Goal: Information Seeking & Learning: Learn about a topic

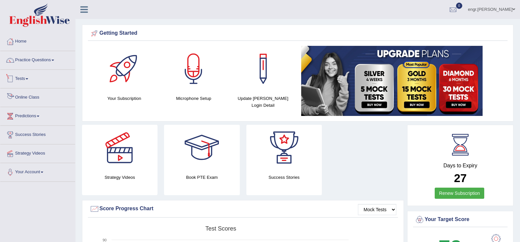
click at [30, 97] on link "Online Class" at bounding box center [37, 97] width 75 height 16
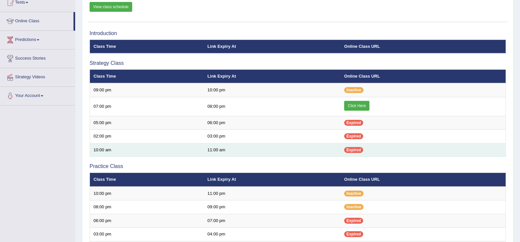
scroll to position [76, 0]
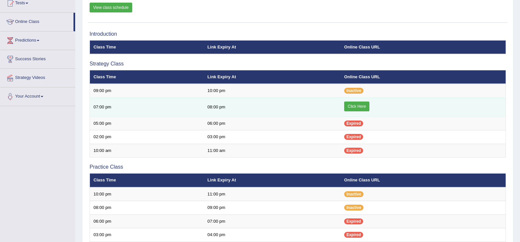
scroll to position [76, 0]
click at [352, 107] on link "Click Here" at bounding box center [356, 107] width 25 height 10
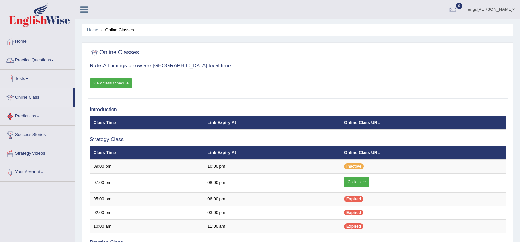
click at [33, 58] on link "Practice Questions" at bounding box center [37, 59] width 75 height 16
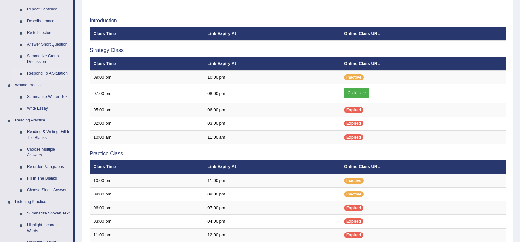
scroll to position [95, 0]
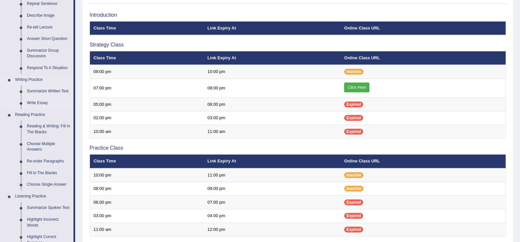
click at [44, 106] on link "Write Essay" at bounding box center [49, 103] width 50 height 12
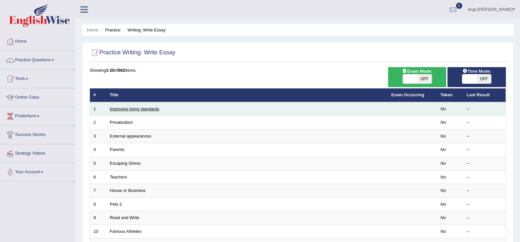
click at [138, 110] on link "Improving living standards" at bounding box center [135, 109] width 50 height 5
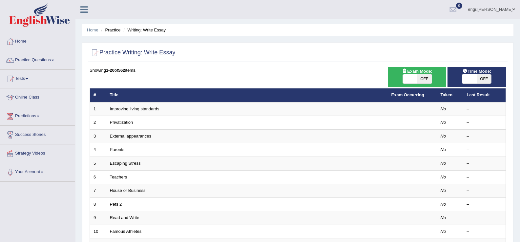
click at [418, 79] on span "OFF" at bounding box center [424, 78] width 14 height 9
checkbox input "true"
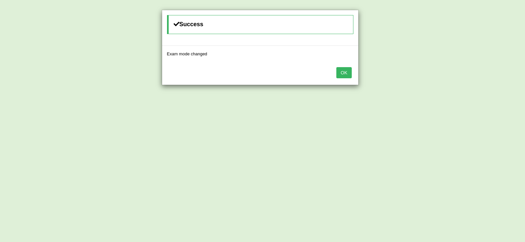
click at [347, 71] on button "OK" at bounding box center [343, 72] width 15 height 11
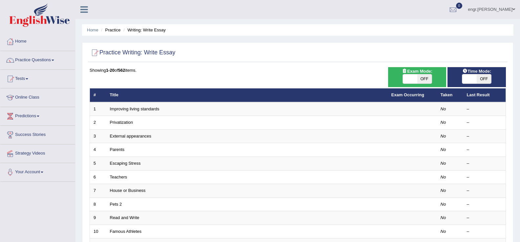
click at [472, 76] on span at bounding box center [469, 78] width 14 height 9
checkbox input "true"
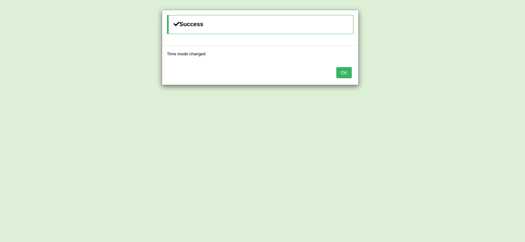
click at [351, 74] on button "OK" at bounding box center [343, 72] width 15 height 11
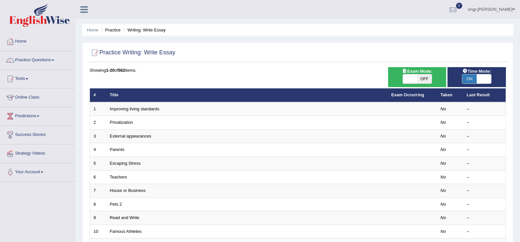
click at [419, 82] on span "OFF" at bounding box center [424, 78] width 14 height 9
checkbox input "true"
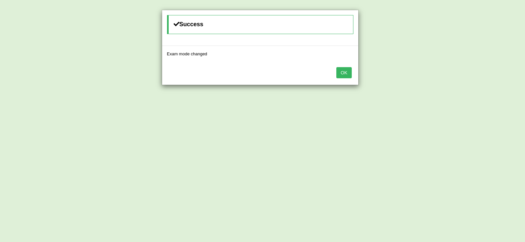
click at [346, 73] on button "OK" at bounding box center [343, 72] width 15 height 11
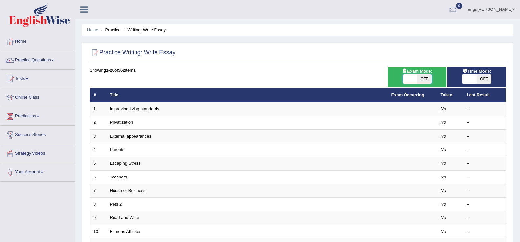
click at [406, 82] on span at bounding box center [410, 78] width 14 height 9
checkbox input "true"
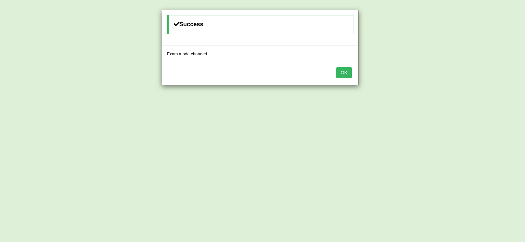
click at [330, 78] on div "OK" at bounding box center [260, 73] width 196 height 23
click at [350, 71] on button "OK" at bounding box center [343, 72] width 15 height 11
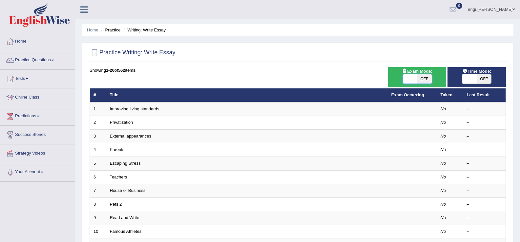
click at [408, 79] on span at bounding box center [410, 78] width 14 height 9
checkbox input "true"
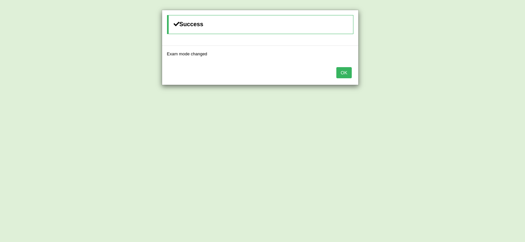
click at [347, 76] on button "OK" at bounding box center [343, 72] width 15 height 11
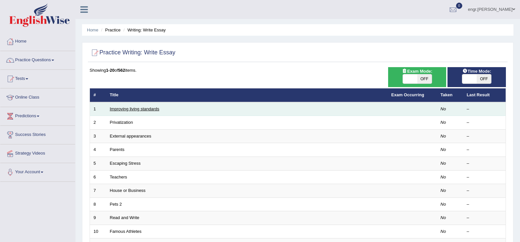
click at [134, 110] on link "Improving living standards" at bounding box center [135, 109] width 50 height 5
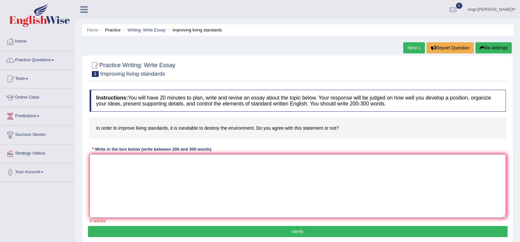
click at [140, 164] on textarea at bounding box center [298, 186] width 416 height 64
paste textarea "The increasing influence of (essay topic) on our lives has ignited numerous dis…"
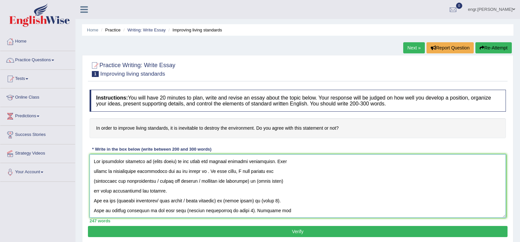
click at [176, 162] on textarea at bounding box center [298, 186] width 416 height 64
click at [197, 172] on textarea at bounding box center [298, 186] width 416 height 64
click at [253, 181] on textarea at bounding box center [298, 186] width 416 height 64
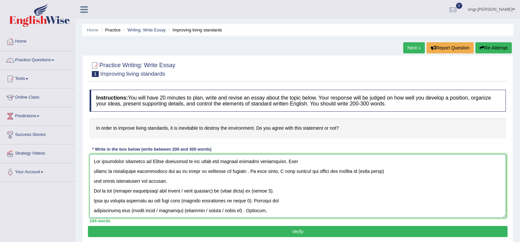
click at [381, 173] on textarea at bounding box center [298, 186] width 416 height 64
click at [150, 161] on textarea at bounding box center [298, 186] width 416 height 64
click at [354, 174] on textarea at bounding box center [298, 186] width 416 height 64
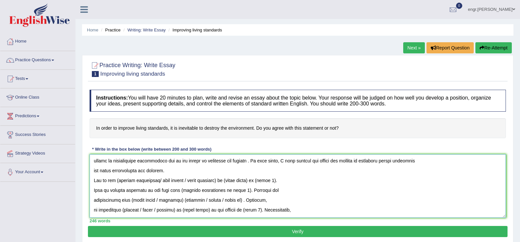
scroll to position [11, 0]
click at [224, 180] on textarea at bounding box center [298, 186] width 416 height 64
click at [161, 181] on textarea at bounding box center [298, 186] width 416 height 64
click at [198, 180] on textarea at bounding box center [298, 186] width 416 height 64
click at [237, 191] on textarea at bounding box center [298, 186] width 416 height 64
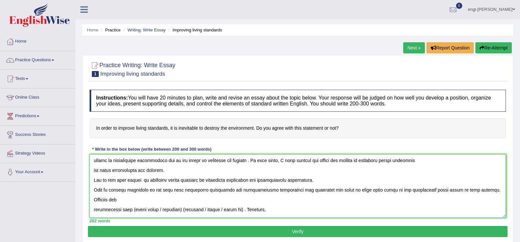
click at [242, 210] on textarea at bounding box center [298, 186] width 416 height 64
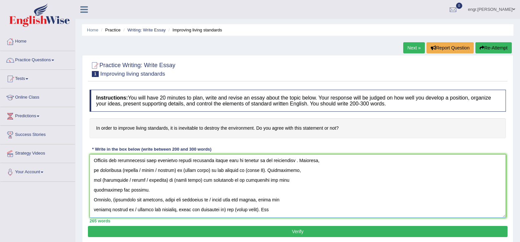
scroll to position [55, 0]
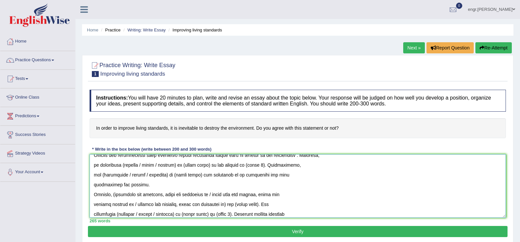
click at [174, 166] on textarea at bounding box center [298, 186] width 416 height 64
click at [139, 165] on textarea at bounding box center [298, 186] width 416 height 64
click at [167, 167] on textarea at bounding box center [298, 186] width 416 height 64
click at [238, 166] on textarea at bounding box center [298, 186] width 416 height 64
click at [129, 175] on textarea at bounding box center [298, 186] width 416 height 64
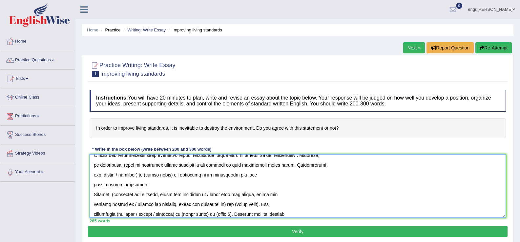
click at [174, 175] on textarea at bounding box center [298, 186] width 416 height 64
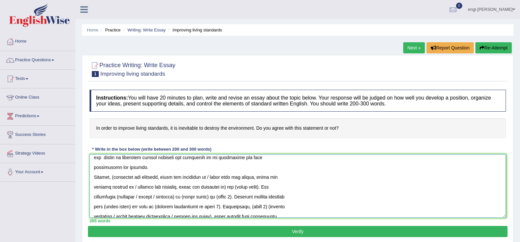
scroll to position [72, 0]
click at [214, 178] on textarea at bounding box center [298, 186] width 416 height 64
click at [177, 189] on textarea at bounding box center [298, 186] width 416 height 64
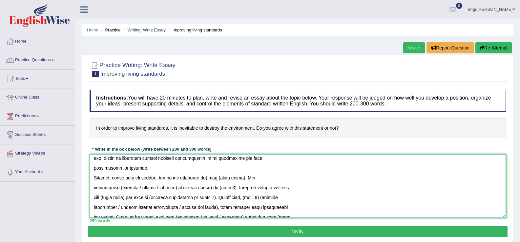
click at [207, 178] on textarea at bounding box center [298, 186] width 416 height 64
click at [239, 179] on textarea at bounding box center [298, 186] width 416 height 64
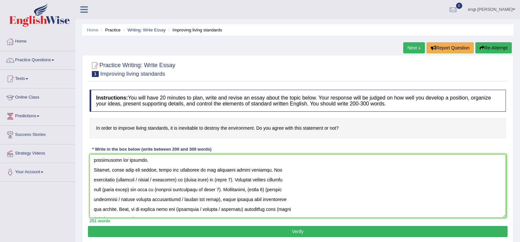
scroll to position [82, 0]
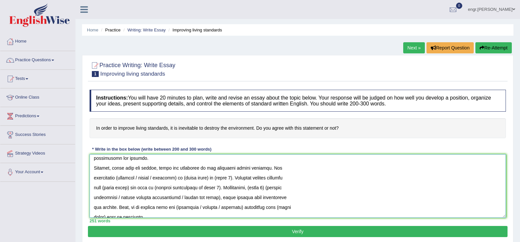
click at [154, 178] on textarea at bounding box center [298, 186] width 416 height 64
click at [167, 179] on textarea at bounding box center [298, 186] width 416 height 64
click at [214, 178] on textarea at bounding box center [298, 186] width 416 height 64
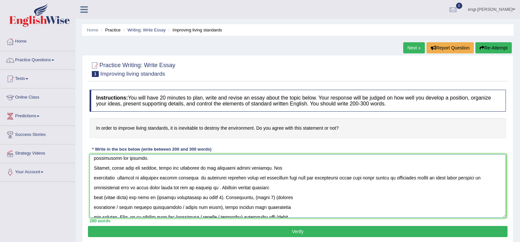
click at [130, 199] on textarea at bounding box center [298, 186] width 416 height 64
click at [211, 200] on textarea at bounding box center [298, 186] width 416 height 64
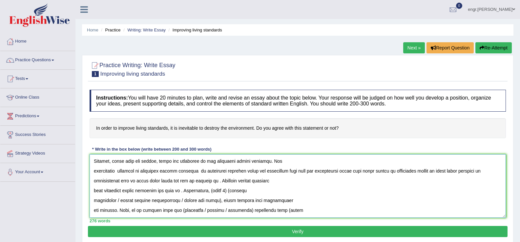
scroll to position [89, 0]
click at [345, 192] on textarea at bounding box center [298, 186] width 416 height 64
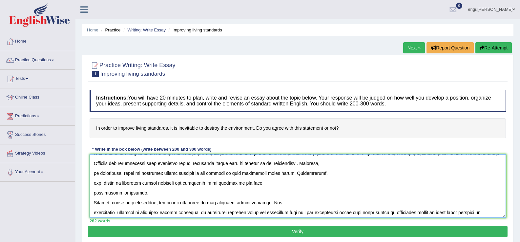
scroll to position [38, 0]
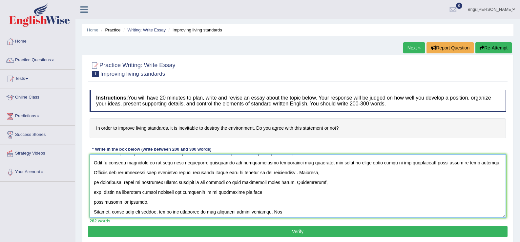
click at [232, 182] on textarea at bounding box center [298, 186] width 416 height 64
click at [252, 183] on textarea at bounding box center [298, 186] width 416 height 64
click at [253, 183] on textarea at bounding box center [298, 186] width 416 height 64
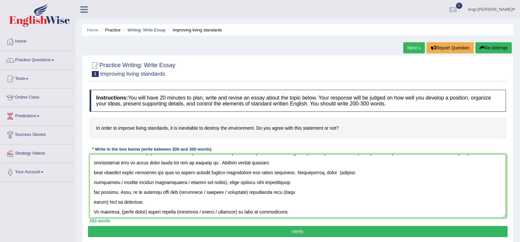
scroll to position [106, 0]
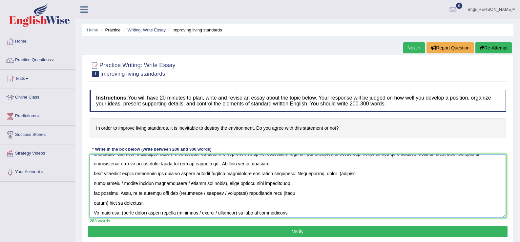
click at [340, 175] on textarea at bounding box center [298, 186] width 416 height 64
click at [354, 175] on textarea at bounding box center [298, 186] width 416 height 64
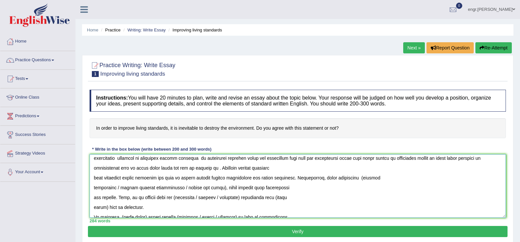
scroll to position [102, 0]
click at [363, 178] on textarea at bounding box center [298, 186] width 416 height 64
click at [182, 187] on textarea at bounding box center [298, 186] width 416 height 64
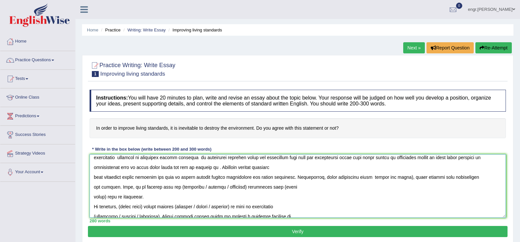
click at [411, 178] on textarea at bounding box center [298, 186] width 416 height 64
click at [217, 186] on textarea at bounding box center [298, 186] width 416 height 64
click at [106, 196] on textarea at bounding box center [298, 186] width 416 height 64
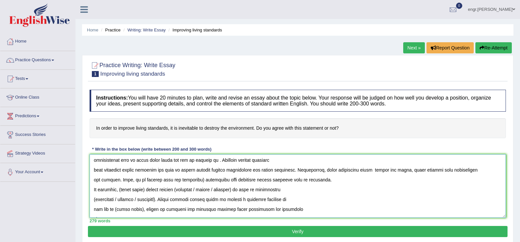
scroll to position [112, 0]
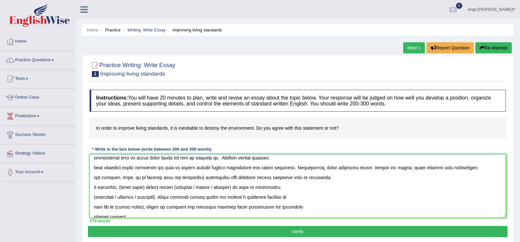
click at [147, 189] on textarea at bounding box center [298, 186] width 416 height 64
click at [264, 189] on textarea at bounding box center [298, 186] width 416 height 64
click at [225, 186] on textarea at bounding box center [298, 186] width 416 height 64
click at [120, 197] on textarea at bounding box center [298, 186] width 416 height 64
click at [132, 197] on textarea at bounding box center [298, 186] width 416 height 64
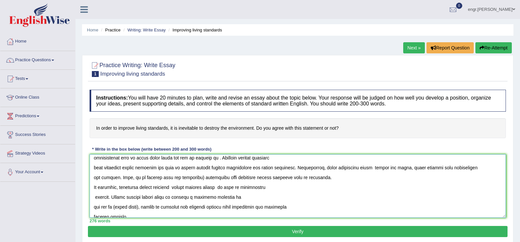
scroll to position [118, 0]
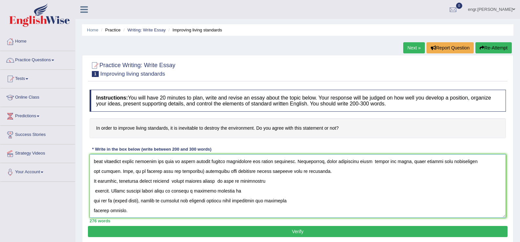
click at [141, 201] on textarea at bounding box center [298, 186] width 416 height 64
click at [93, 201] on textarea at bounding box center [298, 186] width 416 height 64
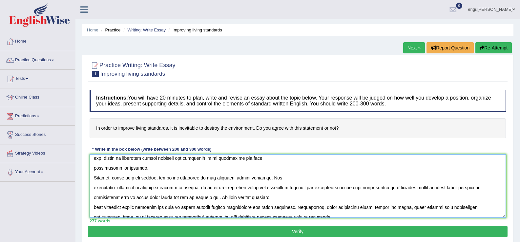
scroll to position [72, 0]
click at [94, 210] on textarea at bounding box center [298, 186] width 416 height 64
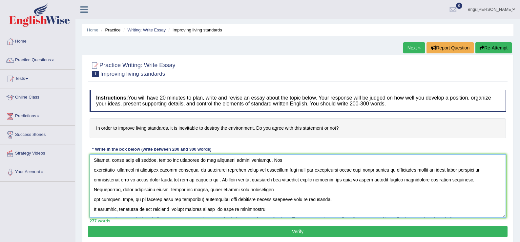
scroll to position [93, 0]
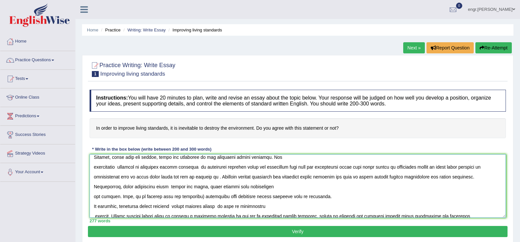
click at [93, 200] on textarea at bounding box center [298, 186] width 416 height 64
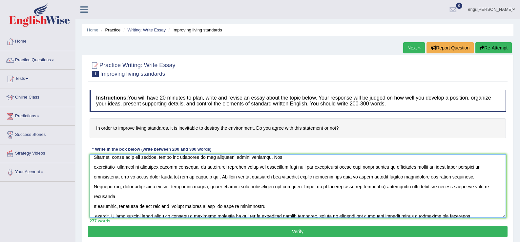
click at [93, 206] on textarea at bounding box center [298, 186] width 416 height 64
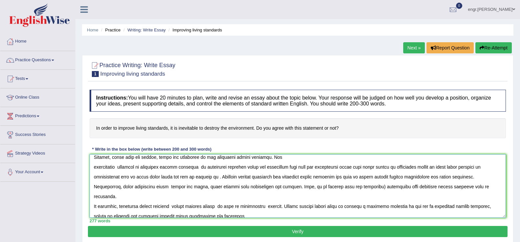
click at [93, 216] on textarea at bounding box center [298, 186] width 416 height 64
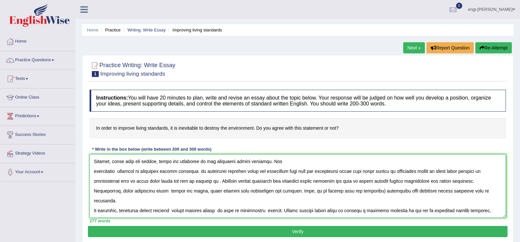
click at [93, 172] on textarea at bounding box center [298, 186] width 416 height 64
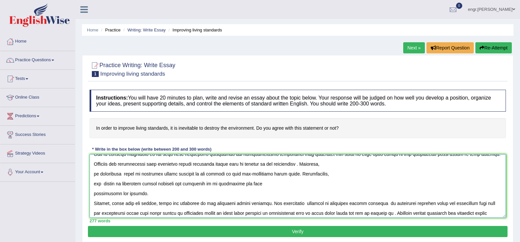
scroll to position [44, 0]
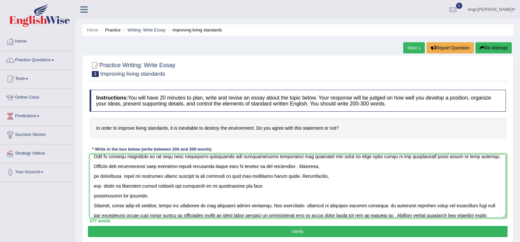
click at [92, 199] on textarea at bounding box center [298, 186] width 416 height 64
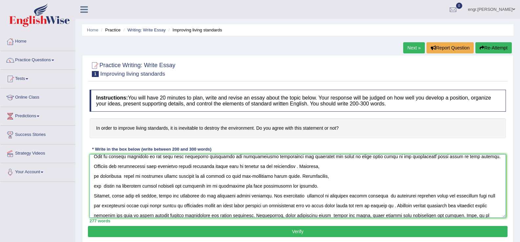
click at [92, 178] on textarea at bounding box center [298, 186] width 416 height 64
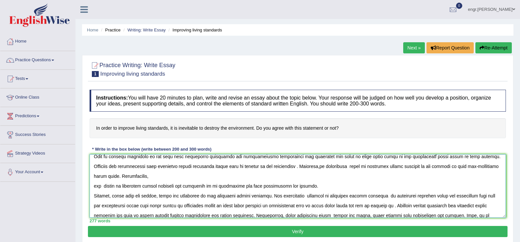
scroll to position [34, 0]
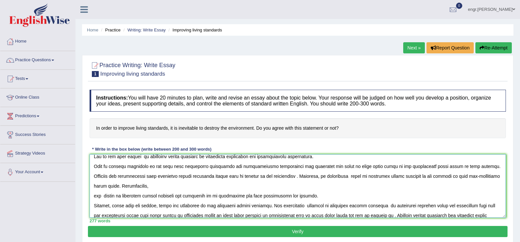
click at [91, 195] on textarea at bounding box center [298, 186] width 416 height 64
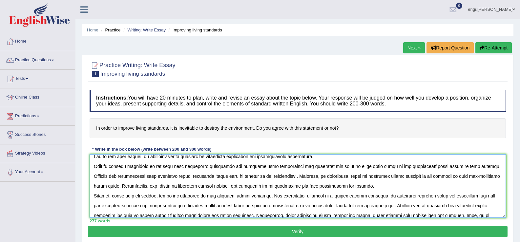
click at [93, 197] on textarea at bounding box center [298, 186] width 416 height 64
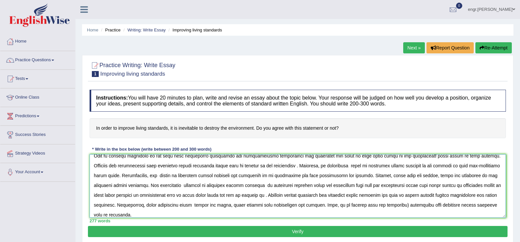
scroll to position [0, 0]
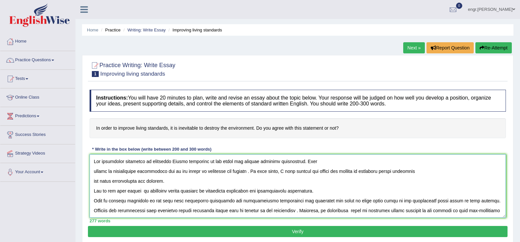
click at [94, 195] on textarea at bounding box center [298, 186] width 416 height 64
click at [92, 175] on textarea at bounding box center [298, 186] width 416 height 64
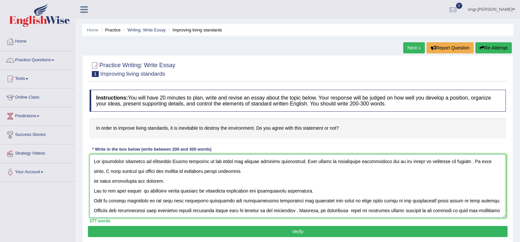
click at [92, 183] on textarea at bounding box center [298, 186] width 416 height 64
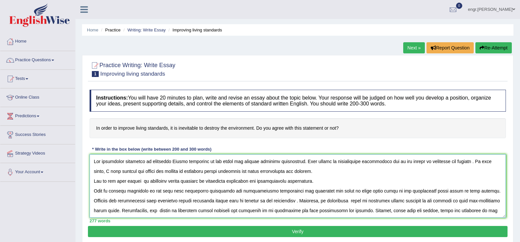
click at [295, 174] on textarea at bounding box center [298, 186] width 416 height 64
click at [93, 191] on textarea at bounding box center [298, 186] width 416 height 64
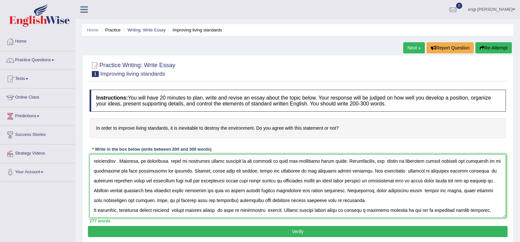
scroll to position [39, 0]
click at [189, 171] on textarea at bounding box center [298, 186] width 416 height 64
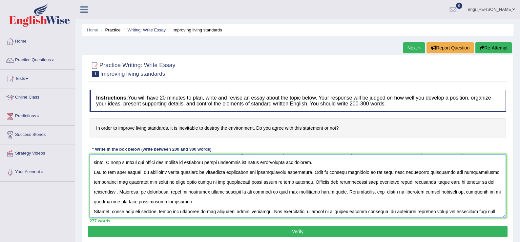
scroll to position [0, 0]
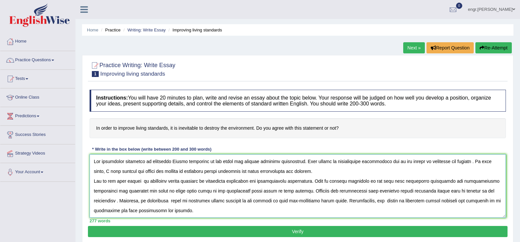
click at [301, 173] on textarea at bounding box center [298, 186] width 416 height 64
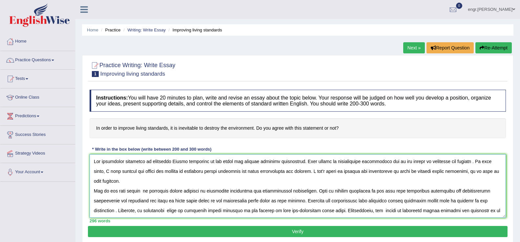
type textarea "The increasing influence of improving Living standards on our lives has ignited…"
click at [354, 234] on button "Verify" at bounding box center [297, 231] width 419 height 11
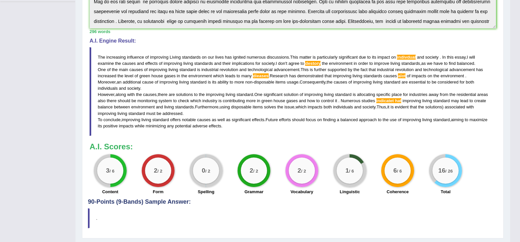
scroll to position [180, 0]
drag, startPoint x: 240, startPoint y: 127, endPoint x: 170, endPoint y: 82, distance: 83.7
click at [170, 82] on blockquote "The increasing influence of improving Living standards on our lives has ignited…" at bounding box center [293, 91] width 406 height 89
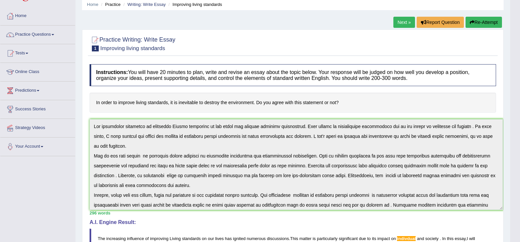
scroll to position [25, 0]
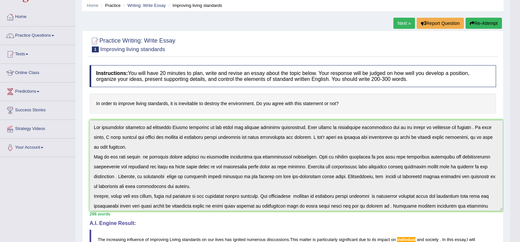
click at [471, 24] on icon "button" at bounding box center [472, 23] width 5 height 5
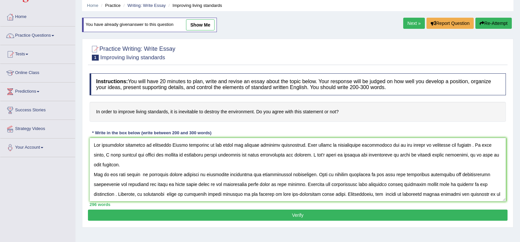
click at [341, 156] on textarea at bounding box center [298, 170] width 416 height 64
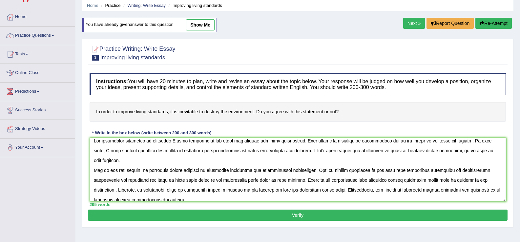
scroll to position [5, 0]
click at [313, 181] on textarea at bounding box center [298, 170] width 416 height 64
drag, startPoint x: 314, startPoint y: 181, endPoint x: 299, endPoint y: 179, distance: 15.1
click at [299, 179] on textarea at bounding box center [298, 170] width 416 height 64
paste textarea "s"
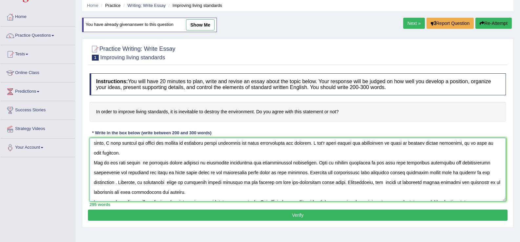
scroll to position [12, 0]
click at [465, 174] on textarea at bounding box center [298, 170] width 416 height 64
click at [456, 174] on textarea at bounding box center [298, 170] width 416 height 64
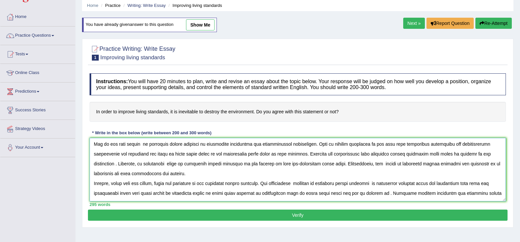
scroll to position [31, 0]
click at [445, 194] on textarea at bounding box center [298, 170] width 416 height 64
click at [446, 193] on textarea at bounding box center [298, 170] width 416 height 64
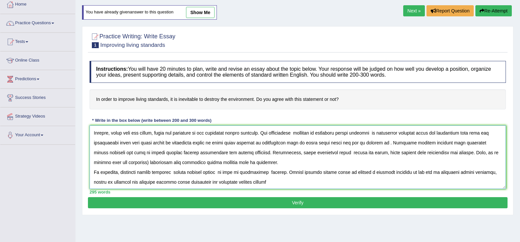
scroll to position [69, 0]
type textarea "The increasing influence of improving Living standards on our lives has ignited…"
click at [395, 197] on div "Instructions: You will have 20 minutes to plan, write and revise an essay about…" at bounding box center [297, 128] width 419 height 140
click at [389, 204] on button "Verify" at bounding box center [297, 202] width 419 height 11
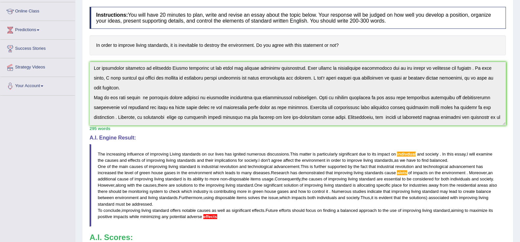
scroll to position [0, 0]
click at [94, 56] on div "Instructions: You will have 20 minutes to plan, write and revise an essay about…" at bounding box center [297, 147] width 419 height 286
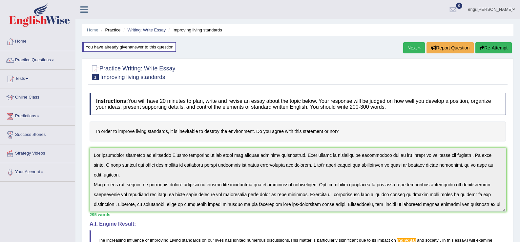
click at [480, 48] on icon "button" at bounding box center [481, 48] width 5 height 5
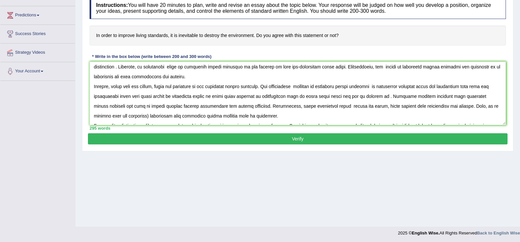
scroll to position [53, 0]
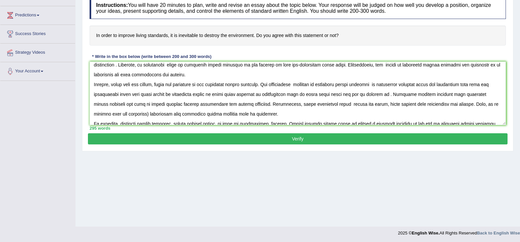
click at [130, 114] on textarea at bounding box center [298, 94] width 416 height 64
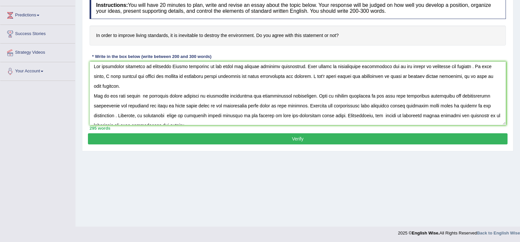
scroll to position [0, 0]
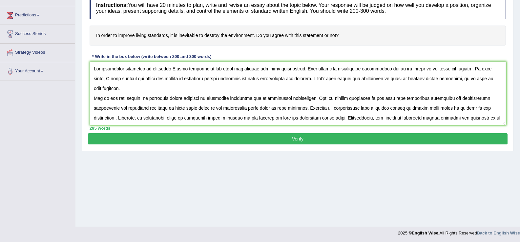
type textarea "The increasing influence of improving Living standards on our lives has ignited…"
click at [281, 137] on button "Verify" at bounding box center [297, 138] width 419 height 11
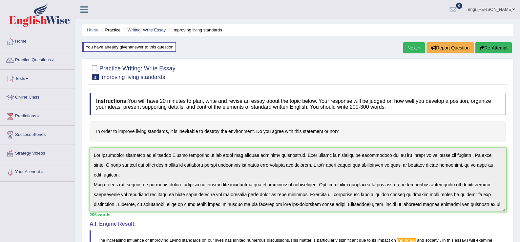
click at [490, 46] on button "Re-Attempt" at bounding box center [493, 47] width 36 height 11
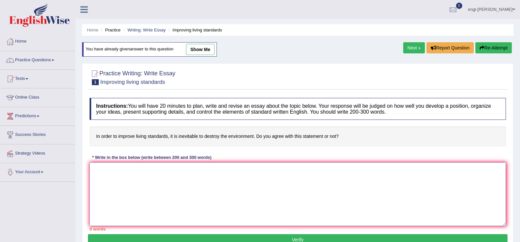
click at [342, 176] on textarea at bounding box center [298, 195] width 416 height 64
paste textarea "The increasing influence of improving Living standards on our lives has ignited…"
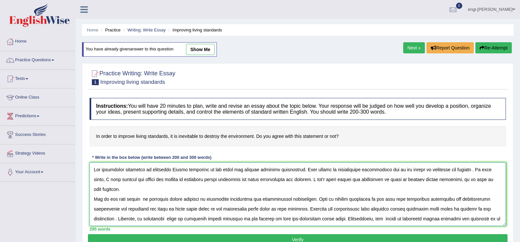
click at [427, 171] on textarea at bounding box center [298, 195] width 416 height 64
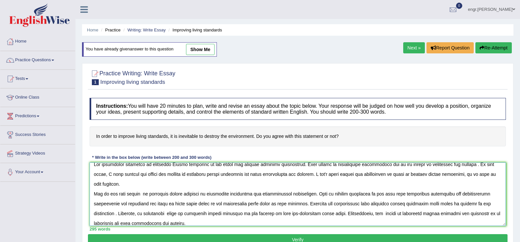
click at [464, 203] on textarea at bounding box center [298, 195] width 416 height 64
click at [449, 204] on textarea at bounding box center [298, 195] width 416 height 64
click at [466, 204] on textarea at bounding box center [298, 195] width 416 height 64
click at [451, 205] on textarea at bounding box center [298, 195] width 416 height 64
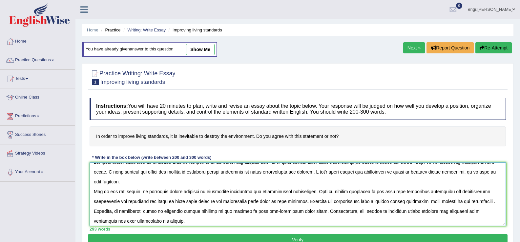
scroll to position [8, 0]
click at [442, 202] on textarea at bounding box center [298, 195] width 416 height 64
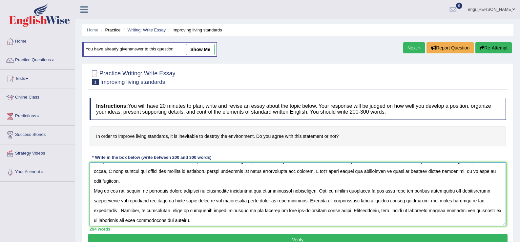
scroll to position [69, 0]
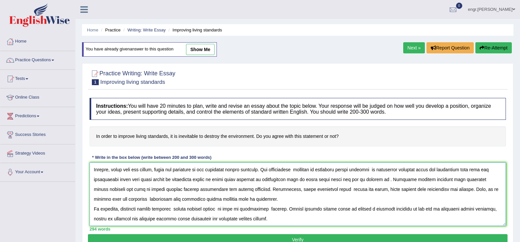
type textarea "The increasing influence of improving Living standards on our lives has ignited…"
click at [389, 238] on button "Verify" at bounding box center [297, 239] width 419 height 11
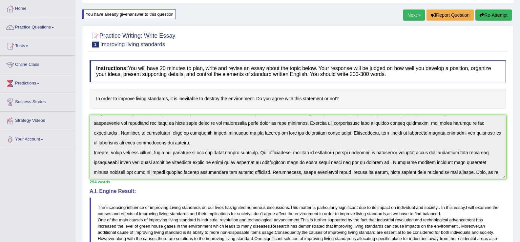
scroll to position [0, 0]
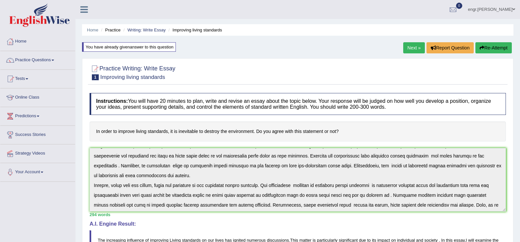
click at [414, 50] on link "Next »" at bounding box center [414, 47] width 22 height 11
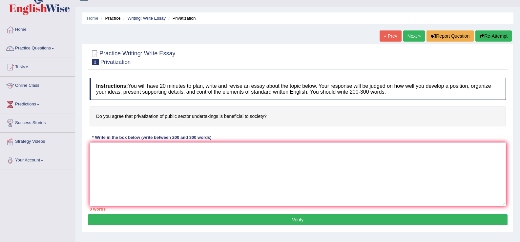
scroll to position [12, 0]
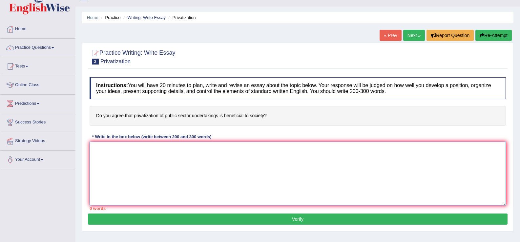
click at [156, 172] on textarea at bounding box center [298, 174] width 416 height 64
paste textarea "The increasing influence of (essay topic) on our lives has ignited numerous dis…"
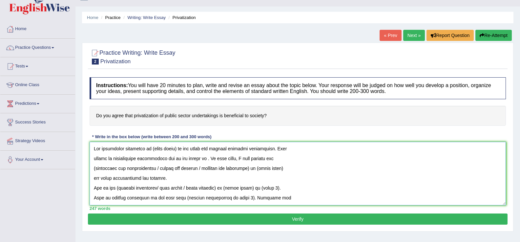
scroll to position [0, 0]
click at [175, 150] on textarea at bounding box center [298, 174] width 416 height 64
click at [197, 160] on textarea at bounding box center [298, 174] width 416 height 64
click at [96, 169] on textarea at bounding box center [298, 174] width 416 height 64
click at [252, 170] on textarea at bounding box center [298, 174] width 416 height 64
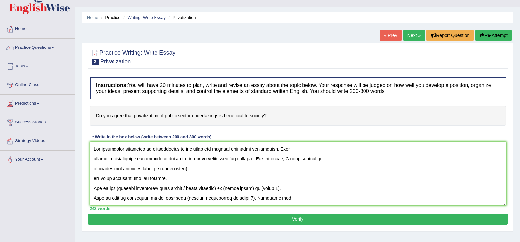
click at [191, 169] on textarea at bounding box center [298, 174] width 416 height 64
click at [95, 179] on textarea at bounding box center [298, 174] width 416 height 64
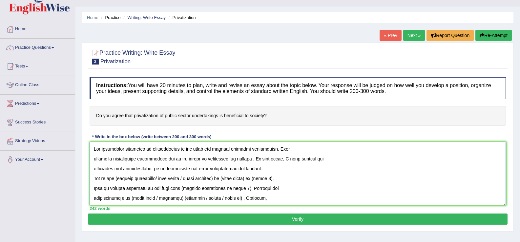
click at [118, 179] on textarea at bounding box center [298, 174] width 416 height 64
click at [222, 180] on textarea at bounding box center [298, 174] width 416 height 64
click at [191, 179] on textarea at bounding box center [298, 174] width 416 height 64
click at [211, 180] on textarea at bounding box center [298, 174] width 416 height 64
click at [237, 190] on textarea at bounding box center [298, 174] width 416 height 64
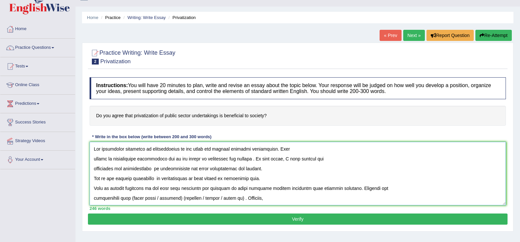
click at [242, 199] on textarea at bounding box center [298, 174] width 416 height 64
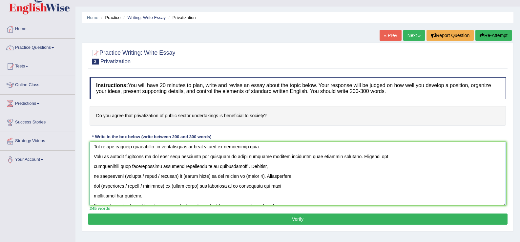
scroll to position [41, 0]
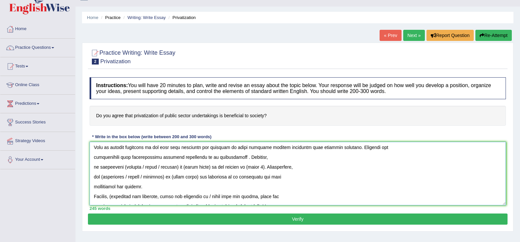
click at [175, 170] on textarea at bounding box center [298, 174] width 416 height 64
click at [123, 169] on textarea at bounding box center [298, 174] width 416 height 64
click at [168, 169] on textarea at bounding box center [298, 174] width 416 height 64
click at [212, 168] on textarea at bounding box center [298, 174] width 416 height 64
click at [243, 168] on textarea at bounding box center [298, 174] width 416 height 64
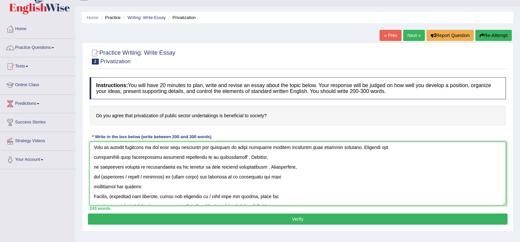
click at [104, 177] on textarea at bounding box center [298, 174] width 416 height 64
click at [168, 178] on textarea at bounding box center [298, 174] width 416 height 64
click at [159, 178] on textarea at bounding box center [298, 174] width 416 height 64
click at [93, 188] on textarea at bounding box center [298, 174] width 416 height 64
click at [93, 169] on textarea at bounding box center [298, 174] width 416 height 64
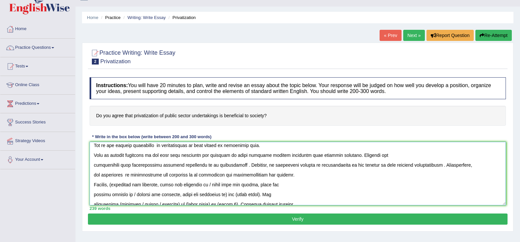
scroll to position [26, 0]
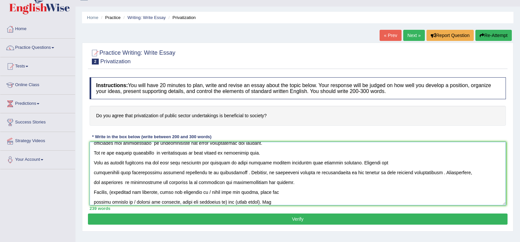
click at [92, 175] on textarea at bounding box center [298, 174] width 416 height 64
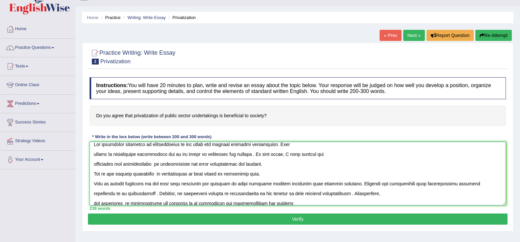
scroll to position [0, 0]
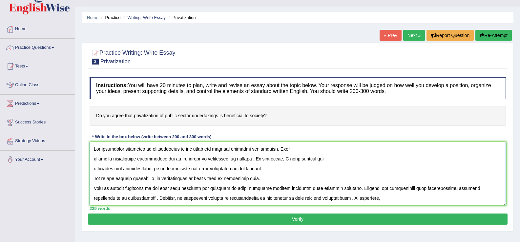
click at [90, 187] on textarea at bounding box center [298, 174] width 416 height 64
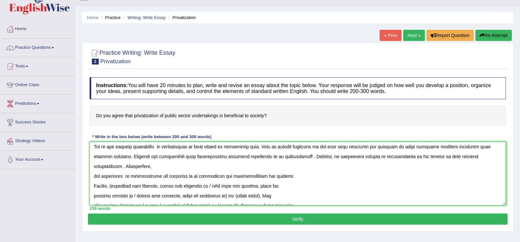
scroll to position [36, 0]
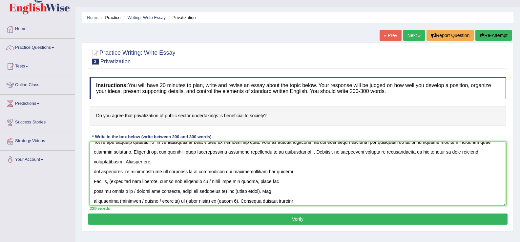
click at [93, 172] on textarea at bounding box center [298, 174] width 416 height 64
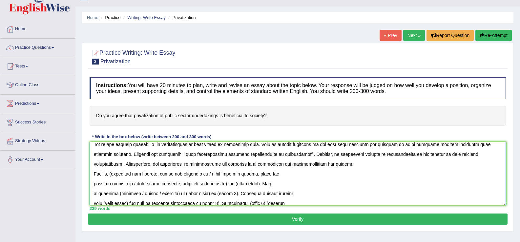
scroll to position [34, 0]
click at [116, 175] on textarea at bounding box center [298, 174] width 416 height 64
click at [160, 175] on textarea at bounding box center [298, 174] width 416 height 64
drag, startPoint x: 220, startPoint y: 183, endPoint x: 210, endPoint y: 174, distance: 13.9
click at [210, 174] on textarea at bounding box center [298, 174] width 416 height 64
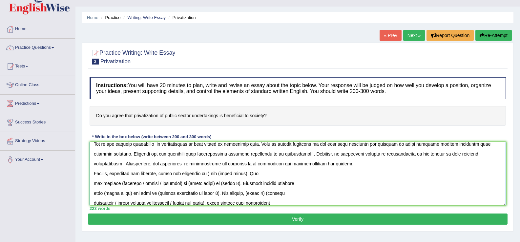
click at [211, 173] on textarea at bounding box center [298, 174] width 416 height 64
click at [244, 175] on textarea at bounding box center [298, 174] width 416 height 64
click at [117, 185] on textarea at bounding box center [298, 174] width 416 height 64
click at [171, 185] on textarea at bounding box center [298, 174] width 416 height 64
drag, startPoint x: 159, startPoint y: 185, endPoint x: 136, endPoint y: 184, distance: 22.6
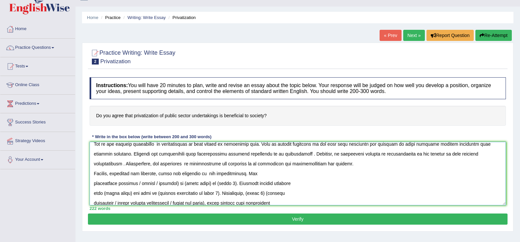
click at [136, 184] on textarea at bounding box center [298, 174] width 416 height 64
drag, startPoint x: 168, startPoint y: 184, endPoint x: 141, endPoint y: 184, distance: 26.6
click at [141, 184] on textarea at bounding box center [298, 174] width 416 height 64
click at [188, 184] on textarea at bounding box center [298, 174] width 416 height 64
click at [129, 193] on textarea at bounding box center [298, 174] width 416 height 64
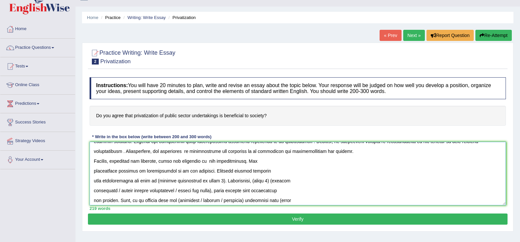
scroll to position [47, 0]
click at [214, 181] on textarea at bounding box center [298, 174] width 416 height 64
click at [328, 182] on textarea at bounding box center [298, 174] width 416 height 64
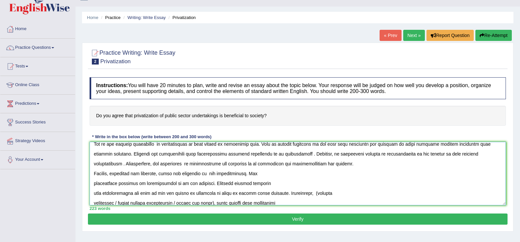
scroll to position [31, 0]
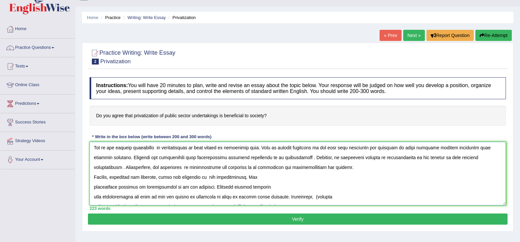
click at [266, 168] on textarea at bounding box center [298, 174] width 416 height 64
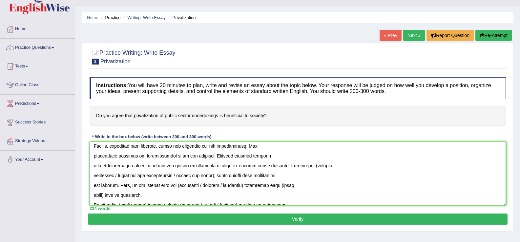
scroll to position [70, 0]
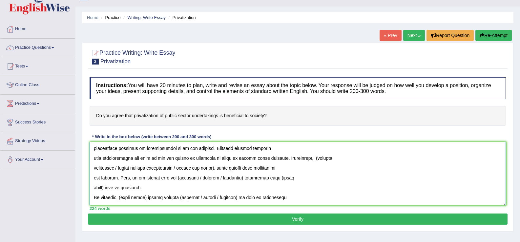
click at [311, 161] on textarea at bounding box center [298, 174] width 416 height 64
drag, startPoint x: 217, startPoint y: 169, endPoint x: 117, endPoint y: 171, distance: 100.3
click at [117, 171] on textarea at bounding box center [298, 174] width 416 height 64
drag, startPoint x: 217, startPoint y: 168, endPoint x: 117, endPoint y: 167, distance: 99.7
click at [117, 167] on textarea at bounding box center [298, 174] width 416 height 64
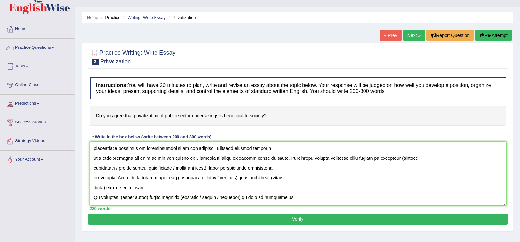
click at [117, 167] on textarea at bounding box center [298, 174] width 416 height 64
click at [119, 169] on textarea at bounding box center [298, 174] width 416 height 64
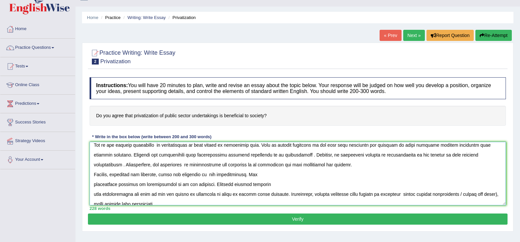
scroll to position [50, 0]
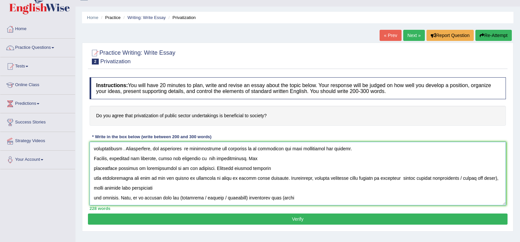
drag, startPoint x: 106, startPoint y: 169, endPoint x: 462, endPoint y: 177, distance: 356.5
click at [462, 177] on textarea at bounding box center [298, 174] width 416 height 64
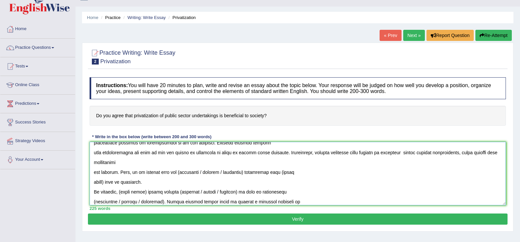
scroll to position [78, 0]
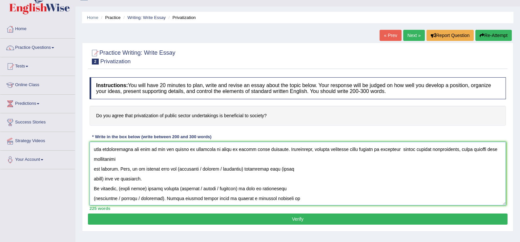
click at [92, 170] on textarea at bounding box center [298, 174] width 416 height 64
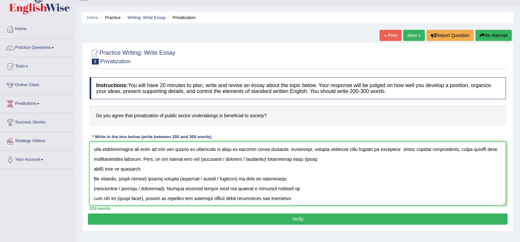
scroll to position [69, 0]
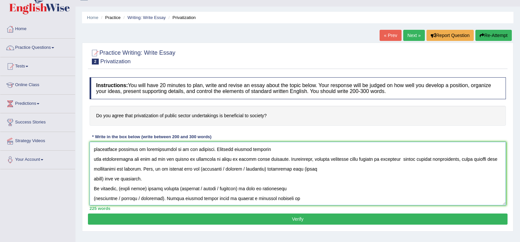
drag, startPoint x: 270, startPoint y: 171, endPoint x: 230, endPoint y: 170, distance: 39.7
click at [230, 170] on textarea at bounding box center [298, 174] width 416 height 64
click at [207, 170] on textarea at bounding box center [298, 174] width 416 height 64
click at [104, 179] on textarea at bounding box center [298, 174] width 416 height 64
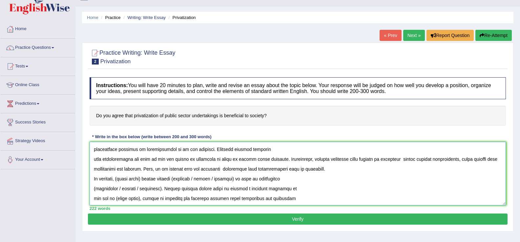
click at [147, 180] on textarea at bounding box center [298, 174] width 416 height 64
click at [236, 180] on textarea at bounding box center [298, 174] width 416 height 64
click at [178, 179] on textarea at bounding box center [298, 174] width 416 height 64
click at [158, 190] on textarea at bounding box center [298, 174] width 416 height 64
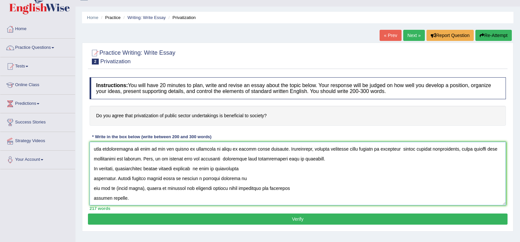
click at [141, 189] on textarea at bounding box center [298, 174] width 416 height 64
click at [93, 200] on textarea at bounding box center [298, 174] width 416 height 64
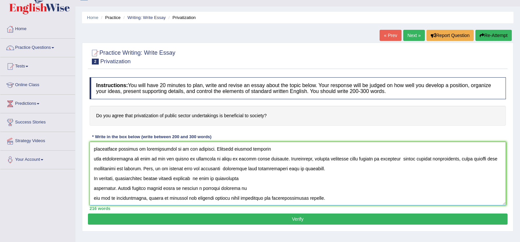
scroll to position [69, 0]
click at [92, 200] on textarea at bounding box center [298, 174] width 416 height 64
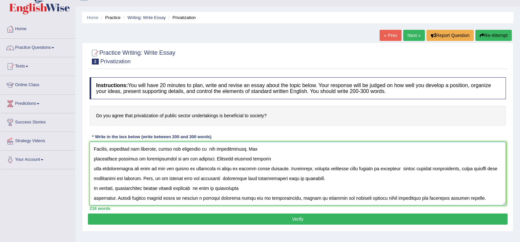
scroll to position [59, 0]
click at [93, 198] on textarea at bounding box center [298, 174] width 416 height 64
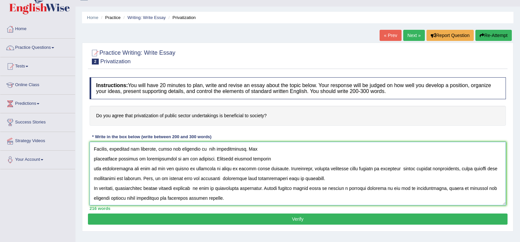
type textarea "The increasing influence of privatization on our lives has ignited numerous dis…"
click at [248, 220] on button "Verify" at bounding box center [297, 219] width 419 height 11
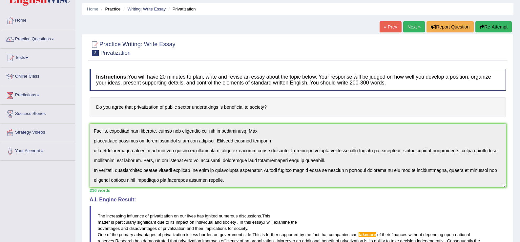
scroll to position [0, 0]
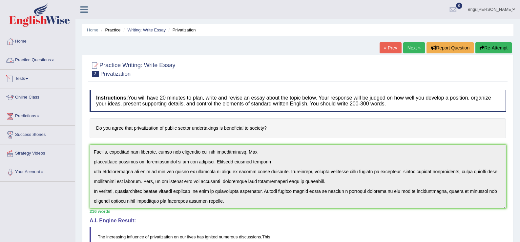
click at [48, 62] on link "Practice Questions" at bounding box center [37, 59] width 75 height 16
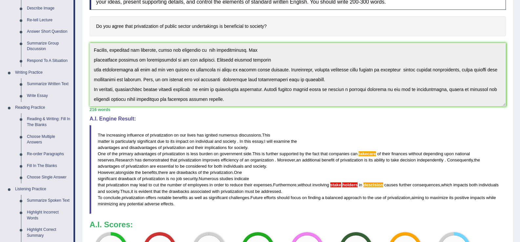
scroll to position [102, 0]
